Goal: Task Accomplishment & Management: Complete application form

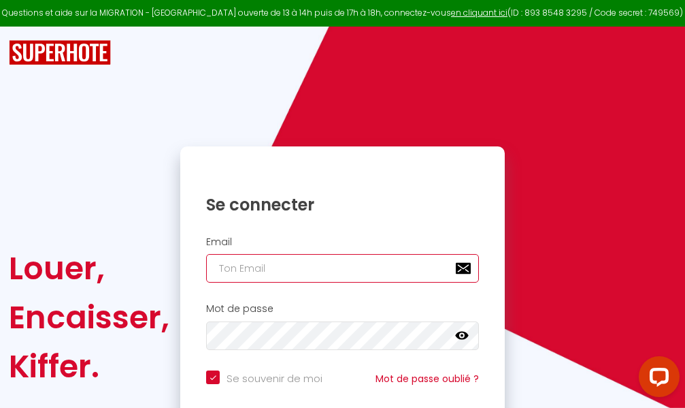
click at [354, 269] on input "email" at bounding box center [342, 268] width 273 height 29
type input "m"
checkbox input "true"
type input "ma"
checkbox input "true"
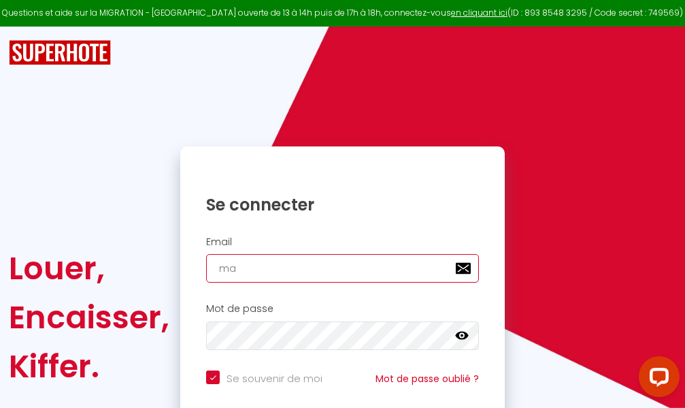
type input "mar"
checkbox input "true"
type input "marc"
checkbox input "true"
type input "marcd"
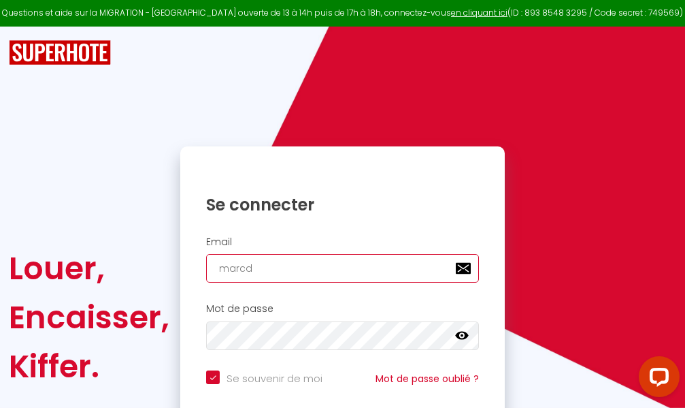
checkbox input "true"
type input "marcdp"
checkbox input "true"
type input "marcdpo"
checkbox input "true"
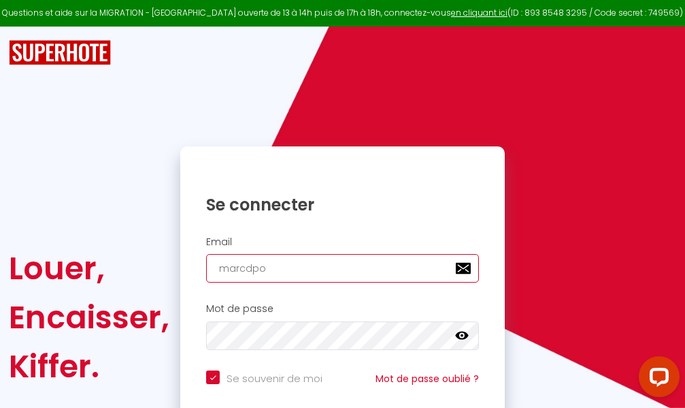
type input "marcdpoz"
checkbox input "true"
type input "marcdpoz."
checkbox input "true"
type input "marcdpoz.l"
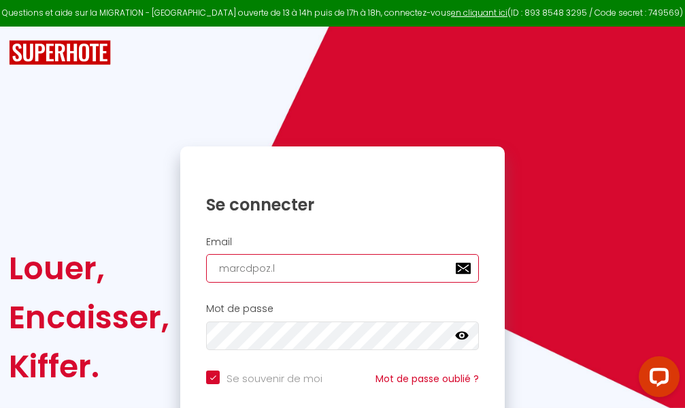
checkbox input "true"
type input "marcdpoz.lo"
checkbox input "true"
type input "marcdpoz.loc"
checkbox input "true"
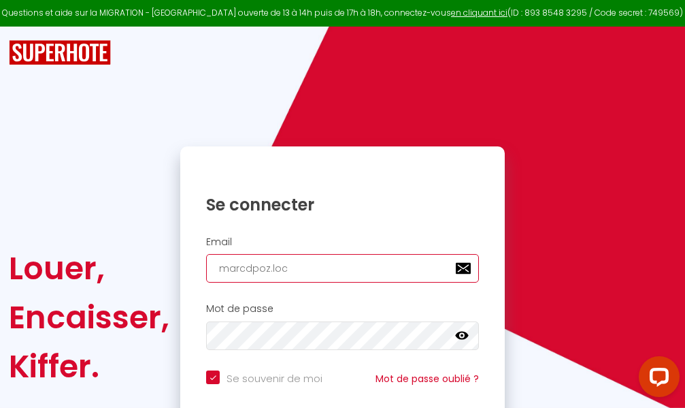
type input "marcdpoz.loca"
checkbox input "true"
type input "marcdpoz.locat"
checkbox input "true"
type input "marcdpoz.locati"
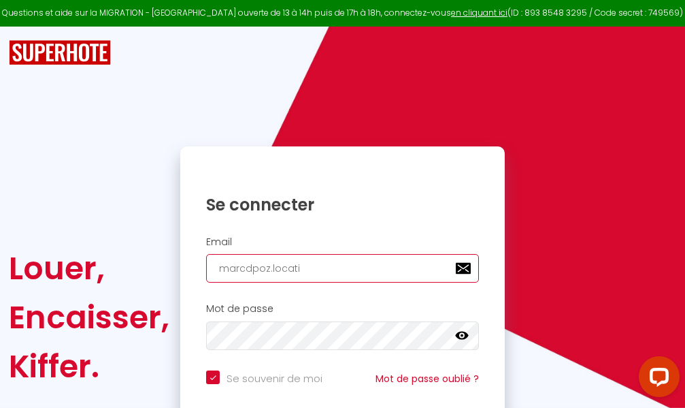
checkbox input "true"
type input "marcdpoz.locatio"
checkbox input "true"
type input "marcdpoz.location"
checkbox input "true"
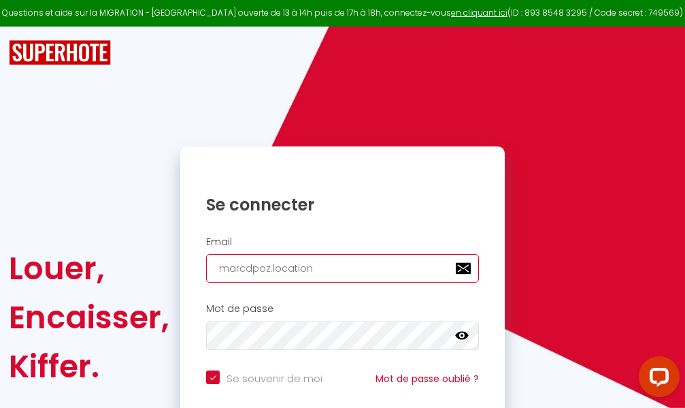
type input "marcdpoz.location@"
checkbox input "true"
type input "marcdpoz.location@g"
checkbox input "true"
type input "marcdpoz.location@gm"
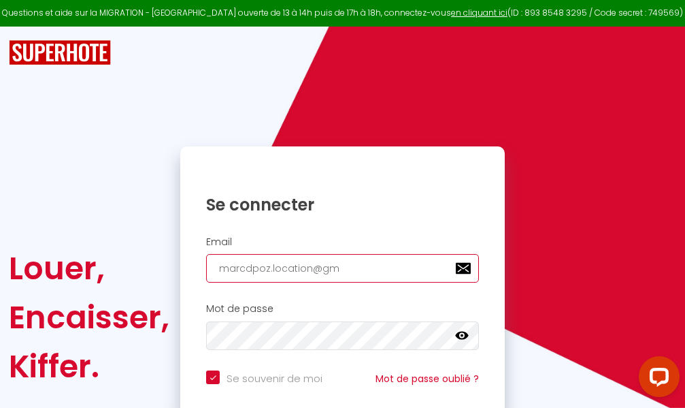
checkbox input "true"
type input "marcdpoz.location@gma"
checkbox input "true"
type input "marcdpoz.location@gmai"
checkbox input "true"
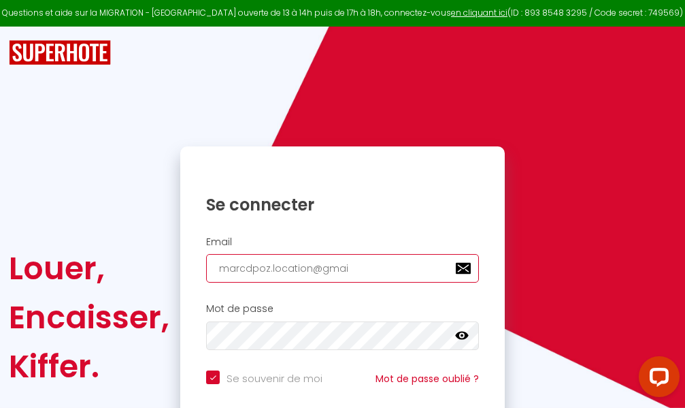
type input "[EMAIL_ADDRESS]"
checkbox input "true"
type input "[EMAIL_ADDRESS]."
checkbox input "true"
type input "marcdpoz.location@gmail.c"
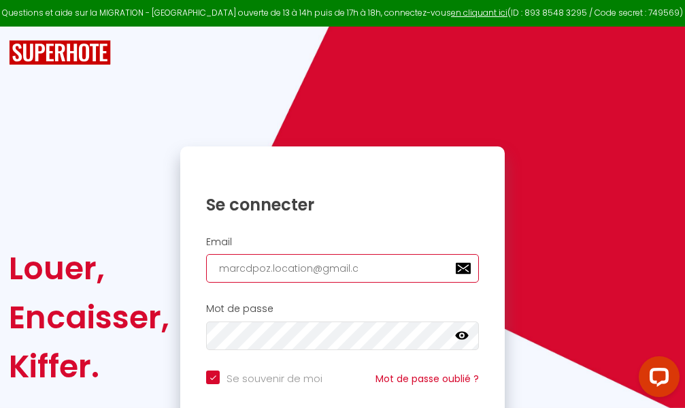
checkbox input "true"
type input "[EMAIL_ADDRESS][DOMAIN_NAME]"
checkbox input "true"
type input "[EMAIL_ADDRESS][DOMAIN_NAME]"
checkbox input "true"
